Goal: Task Accomplishment & Management: Use online tool/utility

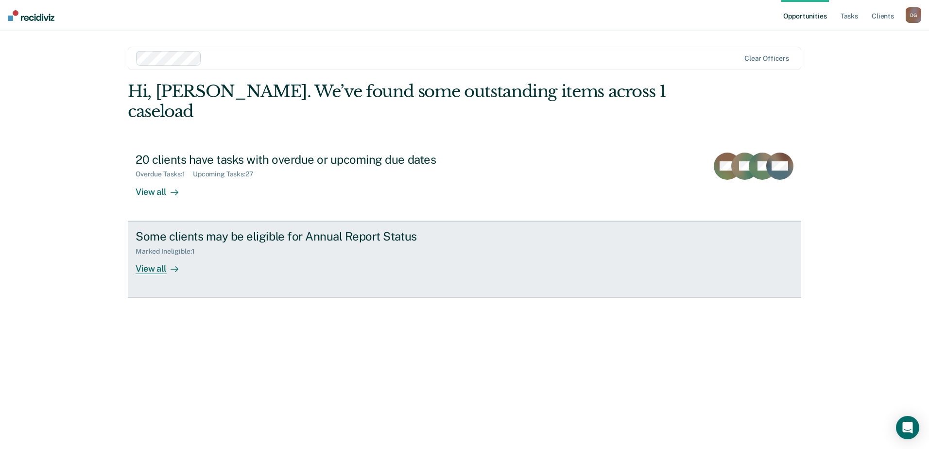
click at [160, 255] on div "View all" at bounding box center [163, 264] width 54 height 19
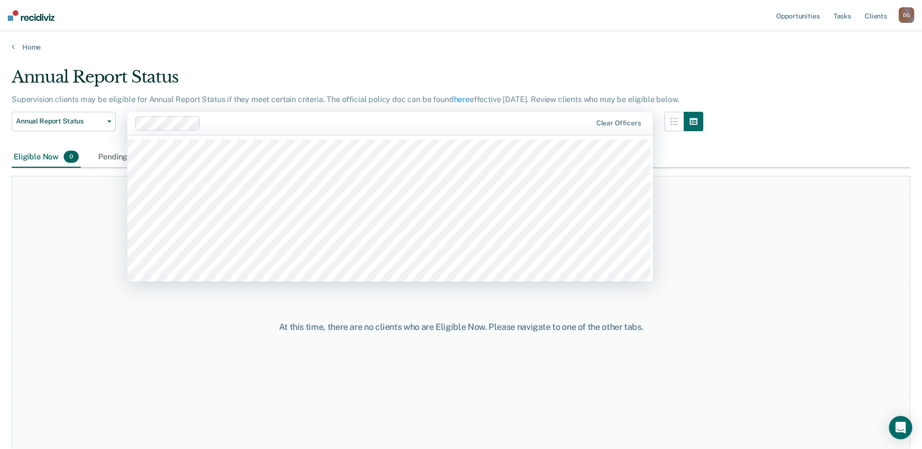
click at [92, 259] on div "At this time, there are no clients who are Eligible Now. Please navigate to one…" at bounding box center [461, 326] width 899 height 301
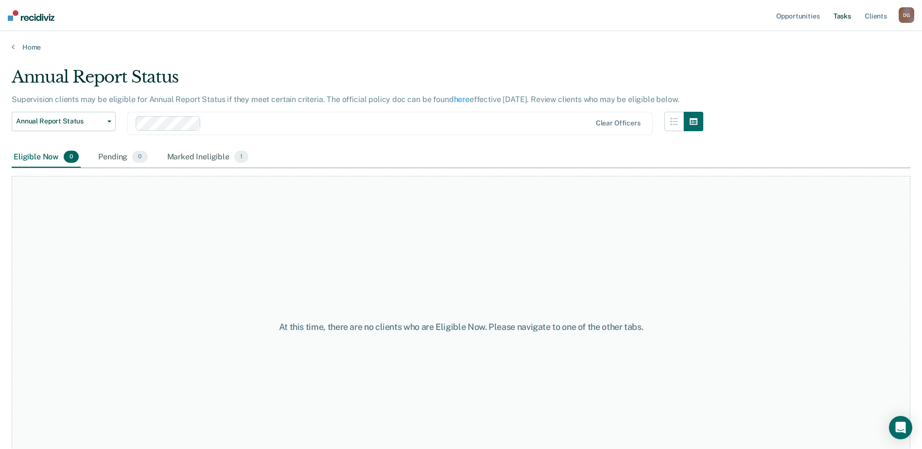
click at [842, 19] on link "Tasks" at bounding box center [841, 15] width 21 height 31
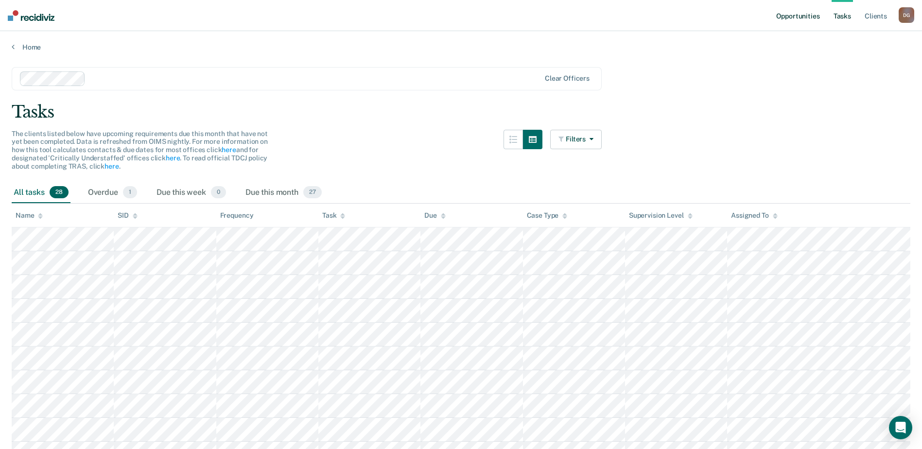
click at [806, 14] on link "Opportunities" at bounding box center [797, 15] width 47 height 31
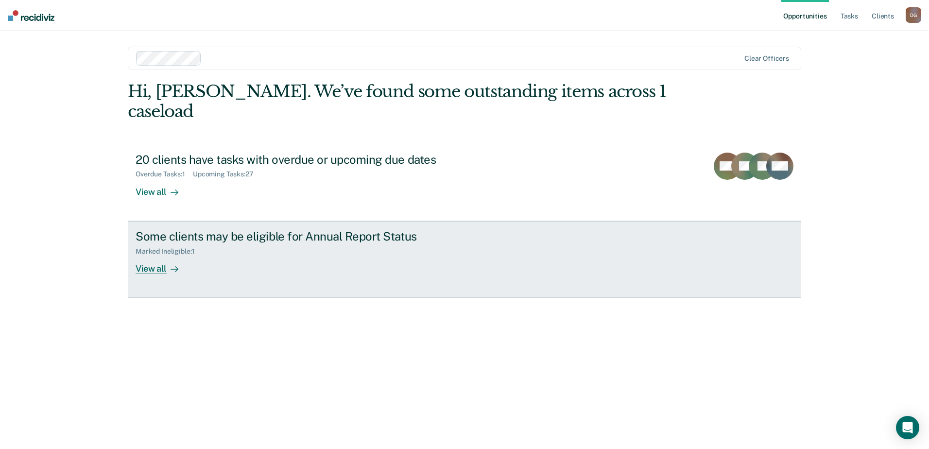
click at [149, 229] on div "Some clients may be eligible for Annual Report Status" at bounding box center [306, 236] width 341 height 14
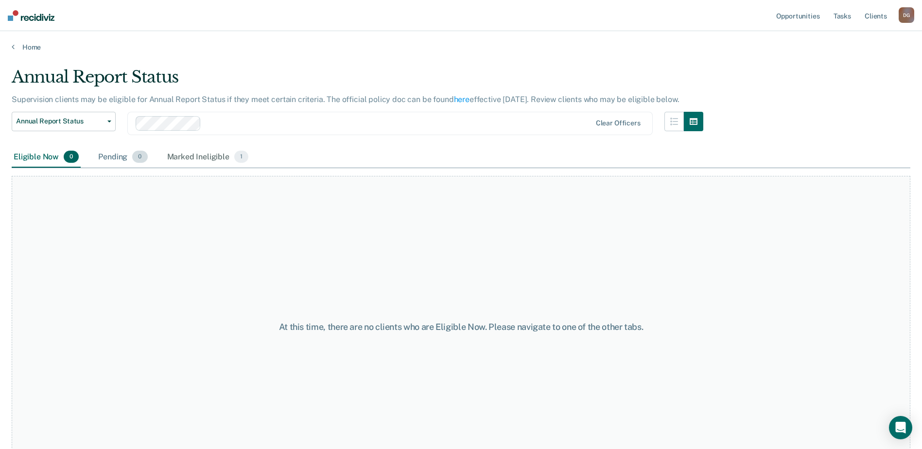
click at [133, 159] on span "0" at bounding box center [139, 157] width 15 height 13
click at [242, 159] on span "1" at bounding box center [241, 157] width 14 height 13
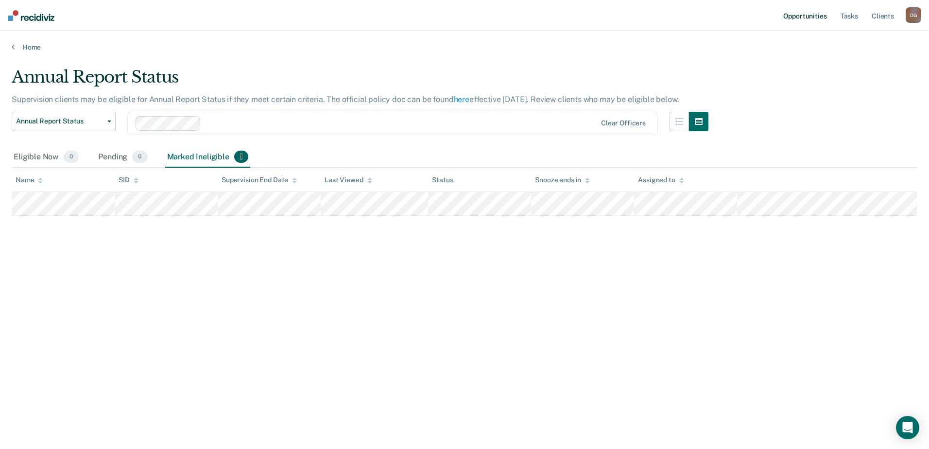
click at [793, 16] on link "Opportunities" at bounding box center [804, 15] width 47 height 31
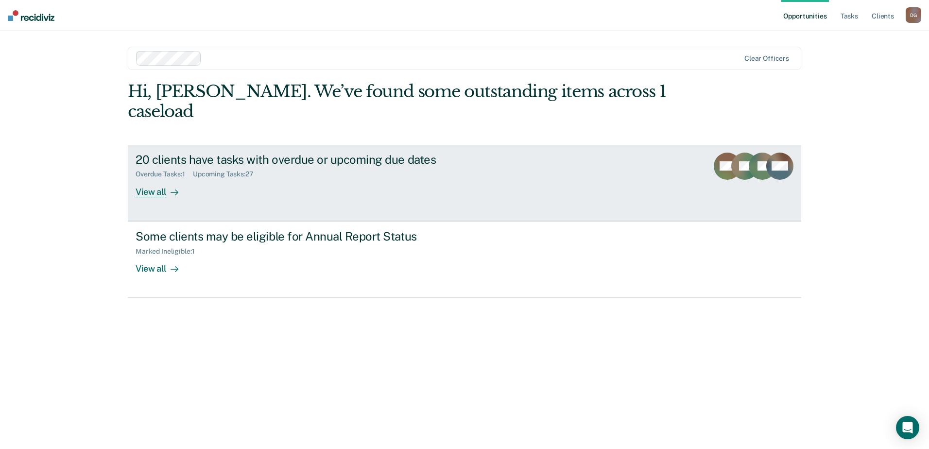
click at [156, 178] on div "View all" at bounding box center [163, 187] width 54 height 19
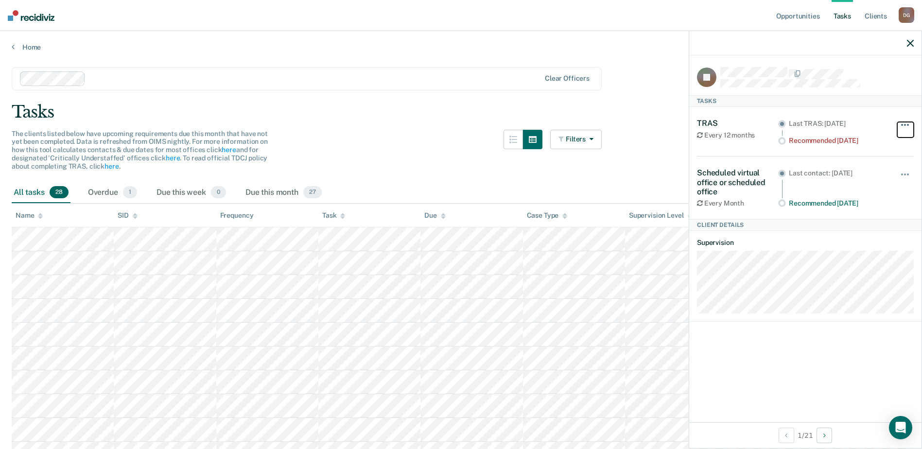
click at [904, 122] on button "button" at bounding box center [905, 130] width 17 height 16
click at [902, 173] on span "button" at bounding box center [902, 174] width 2 height 2
drag, startPoint x: 287, startPoint y: 225, endPoint x: 835, endPoint y: 377, distance: 569.0
click at [835, 377] on div "BJ Tasks TRAS Every 12 months Last TRAS: [DATE] Recommended [DATE] Hide from ta…" at bounding box center [805, 238] width 232 height 367
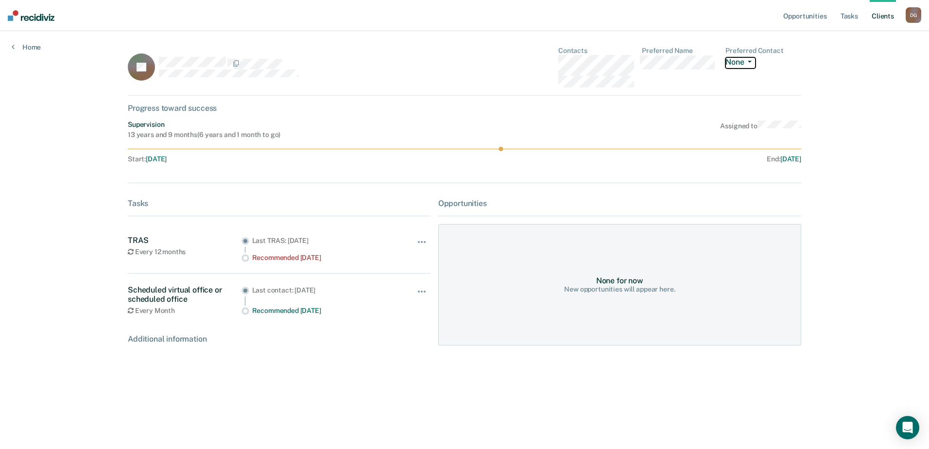
click at [751, 63] on button "None" at bounding box center [741, 62] width 30 height 11
click at [859, 55] on div "Opportunities Tasks Client s [PERSON_NAME] [PERSON_NAME] Profile How it works L…" at bounding box center [464, 224] width 929 height 449
click at [914, 13] on div "D G" at bounding box center [914, 15] width 16 height 16
click at [901, 90] on div "Opportunities Tasks Client s [PERSON_NAME] [PERSON_NAME] Profile How it works L…" at bounding box center [464, 224] width 929 height 449
